Goal: Transaction & Acquisition: Subscribe to service/newsletter

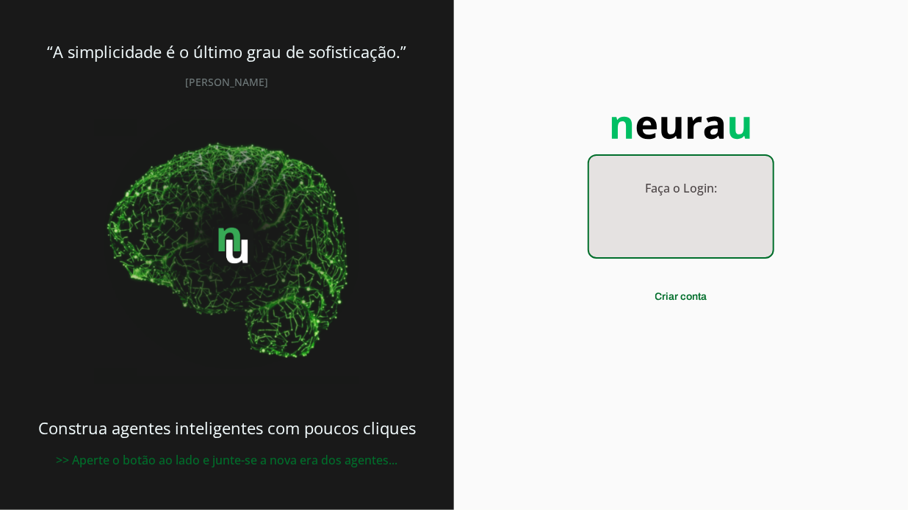
click at [678, 179] on p "Faça o Login:" at bounding box center [681, 188] width 184 height 18
click at [676, 179] on p "Faça o Login:" at bounding box center [681, 188] width 184 height 18
drag, startPoint x: 676, startPoint y: 137, endPoint x: 676, endPoint y: 240, distance: 102.9
click at [676, 279] on span at bounding box center [682, 296] width 70 height 35
